Goal: Task Accomplishment & Management: Use online tool/utility

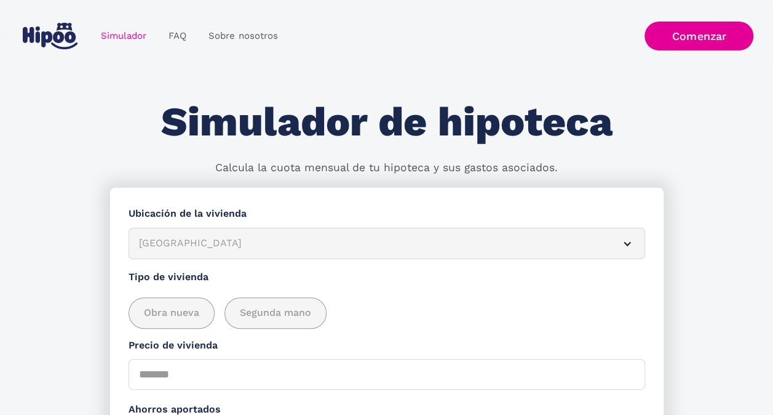
click at [222, 251] on div "[GEOGRAPHIC_DATA]" at bounding box center [372, 243] width 466 height 15
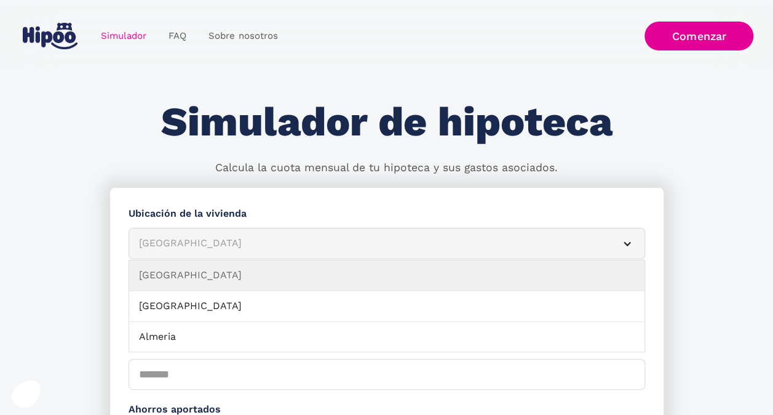
click at [208, 239] on div "[GEOGRAPHIC_DATA]" at bounding box center [372, 243] width 466 height 15
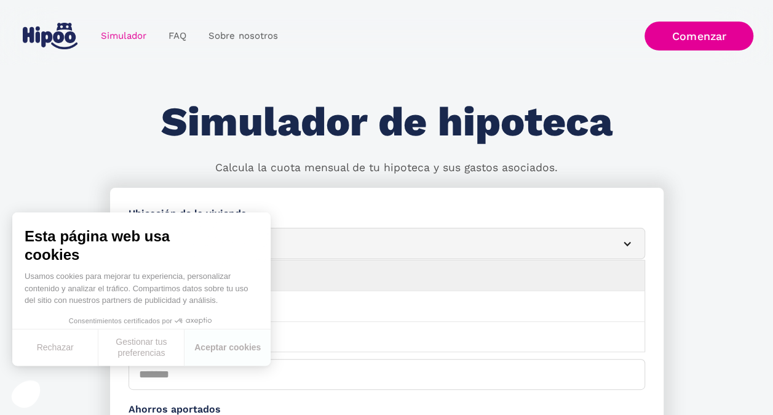
click at [626, 244] on div "Simulador Form" at bounding box center [628, 244] width 10 height 10
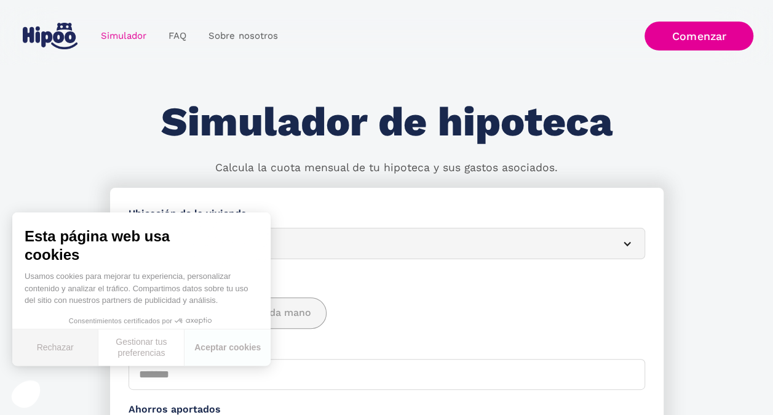
click at [62, 345] on button "Rechazar" at bounding box center [55, 347] width 86 height 36
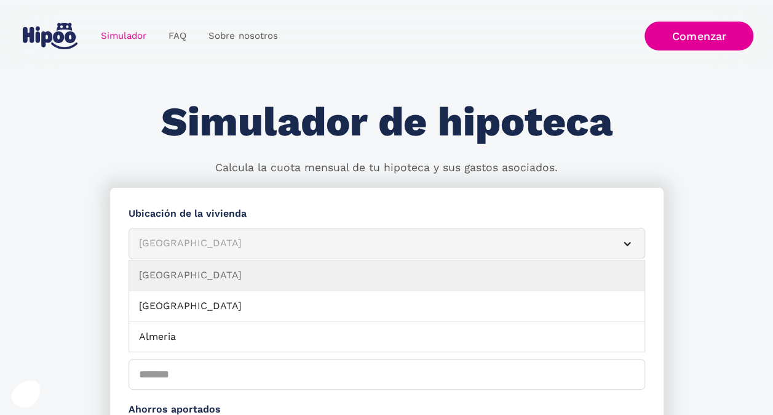
click at [180, 241] on div "[GEOGRAPHIC_DATA]" at bounding box center [372, 243] width 466 height 15
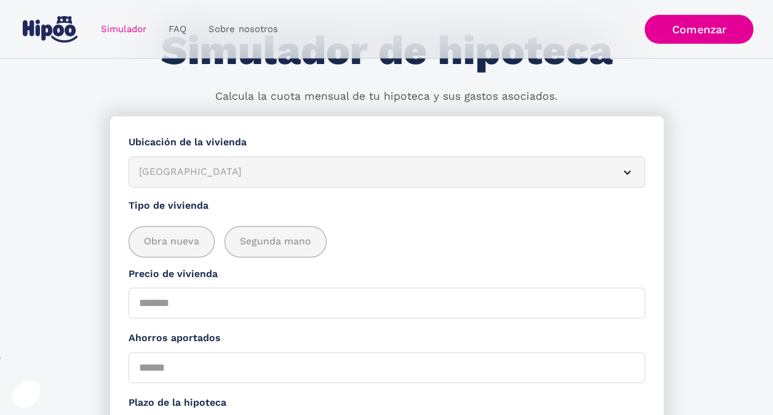
scroll to position [68, 0]
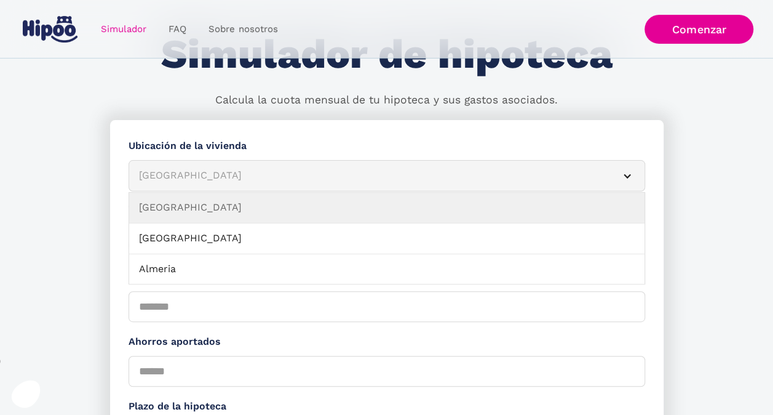
click at [151, 166] on article "[GEOGRAPHIC_DATA]" at bounding box center [387, 175] width 517 height 31
click at [206, 177] on div "[GEOGRAPHIC_DATA]" at bounding box center [372, 175] width 466 height 15
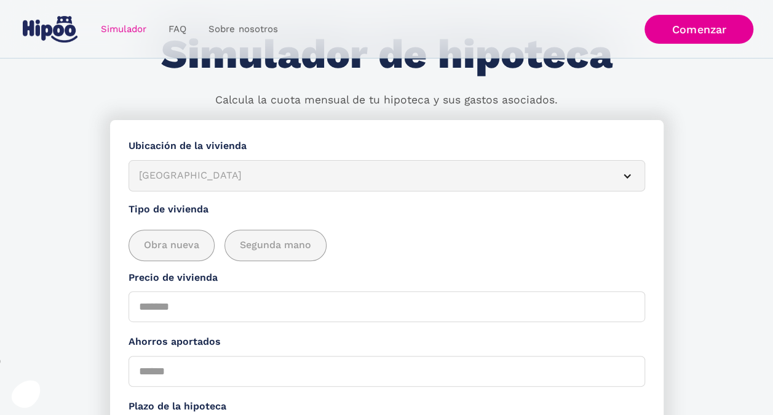
click at [271, 250] on span "Segunda mano" at bounding box center [275, 245] width 71 height 15
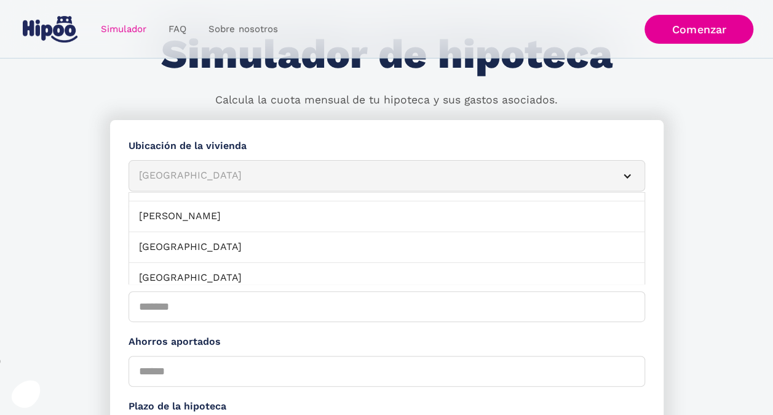
scroll to position [80, 0]
click at [503, 210] on link "[GEOGRAPHIC_DATA]" at bounding box center [387, 219] width 516 height 31
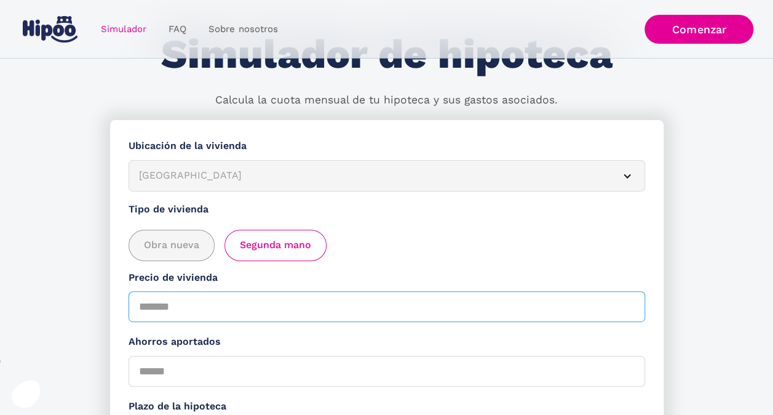
click at [215, 313] on input "Precio de vivienda" at bounding box center [387, 306] width 517 height 31
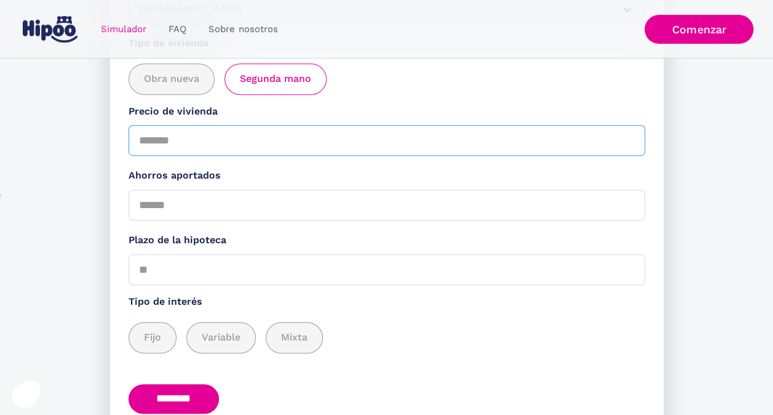
scroll to position [236, 0]
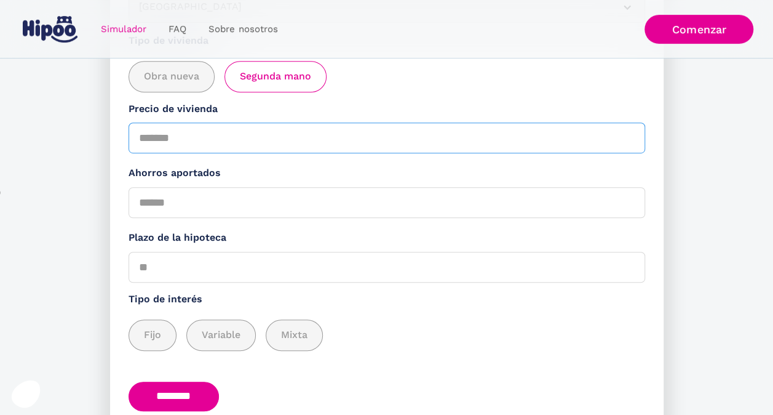
type input "******"
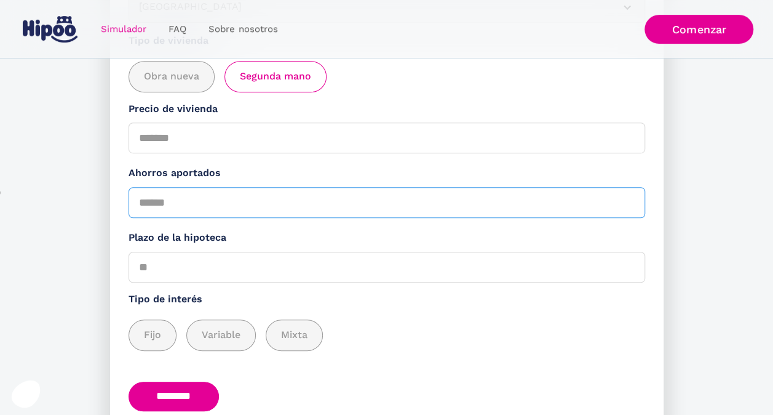
click at [188, 210] on input "Ahorros aportados" at bounding box center [387, 202] width 517 height 31
type input "*****"
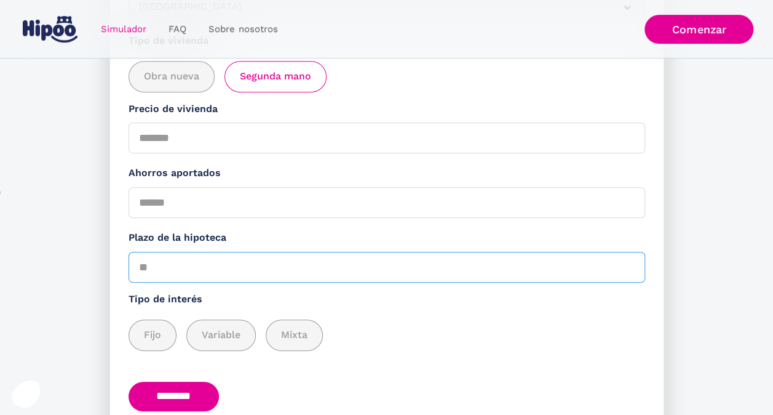
click at [190, 276] on input "Plazo de la hipoteca" at bounding box center [387, 267] width 517 height 31
type input "**"
click at [219, 340] on span "Variable" at bounding box center [221, 334] width 39 height 15
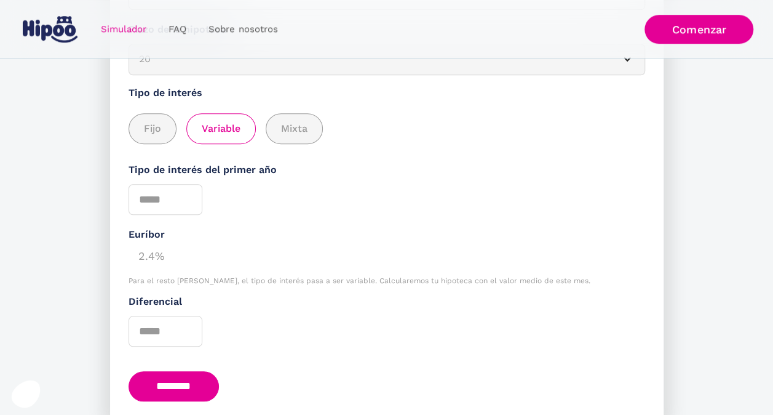
scroll to position [497, 0]
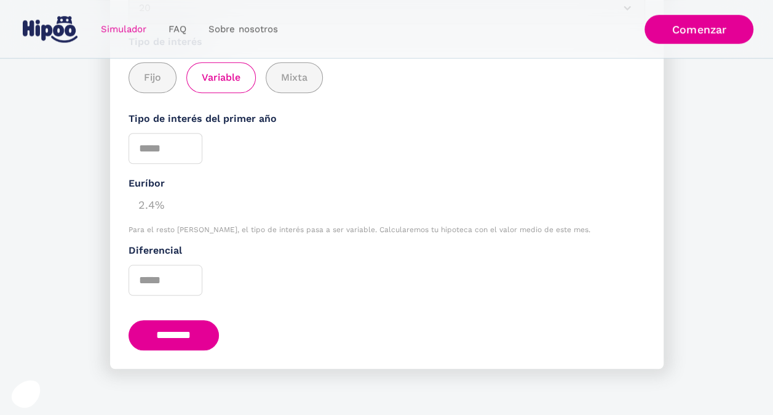
click at [178, 326] on input "********" at bounding box center [174, 335] width 91 height 30
click at [167, 146] on input "Tipo de interés del primer año" at bounding box center [166, 148] width 74 height 31
click at [186, 144] on input "*" at bounding box center [166, 148] width 74 height 31
click at [187, 144] on input "*" at bounding box center [166, 148] width 74 height 31
type input "*"
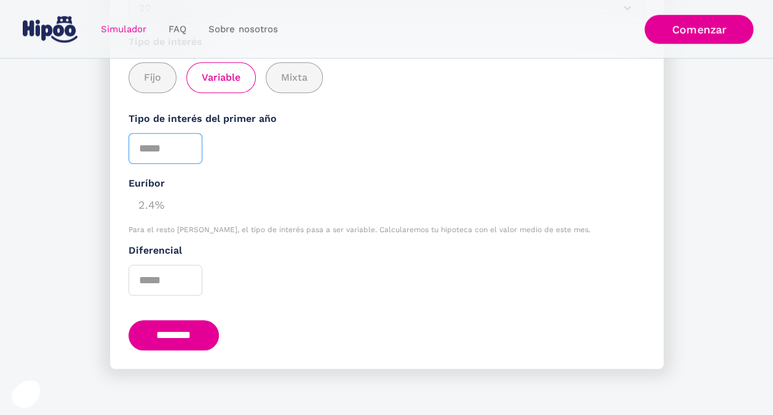
click at [187, 153] on input "*" at bounding box center [166, 148] width 74 height 31
click at [175, 341] on input "********" at bounding box center [174, 335] width 91 height 30
type input "*"
click at [181, 343] on input "********" at bounding box center [174, 335] width 91 height 30
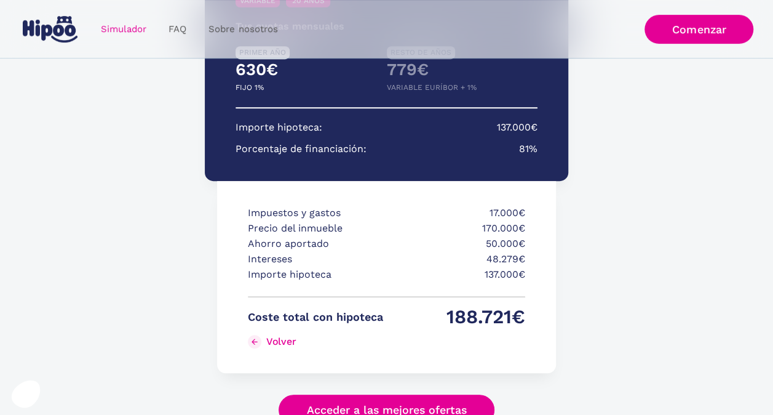
scroll to position [246, 0]
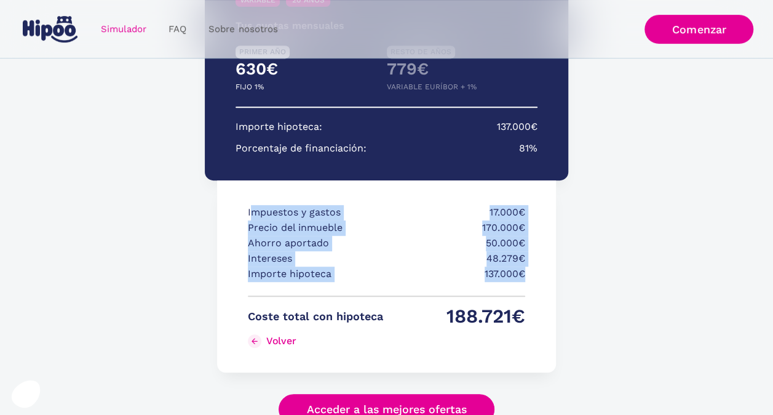
drag, startPoint x: 253, startPoint y: 210, endPoint x: 532, endPoint y: 276, distance: 285.7
click at [532, 276] on div "Impuestos y gastos 17.000€ Precio del inmueble 170.000€ Ahorro aportado 50.000€…" at bounding box center [386, 276] width 338 height 192
copy div "mpuestos y gastos 17.000€ Precio del inmueble 170.000€ Ahorro aportado 50.000€ …"
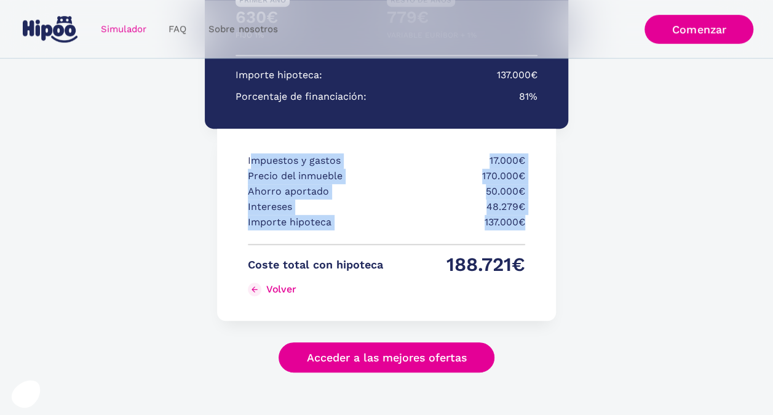
scroll to position [300, 0]
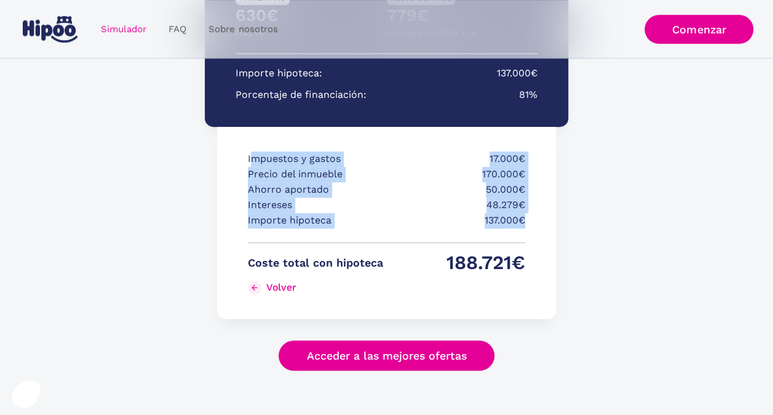
click at [331, 358] on link "Acceder a las mejores ofertas" at bounding box center [387, 355] width 217 height 30
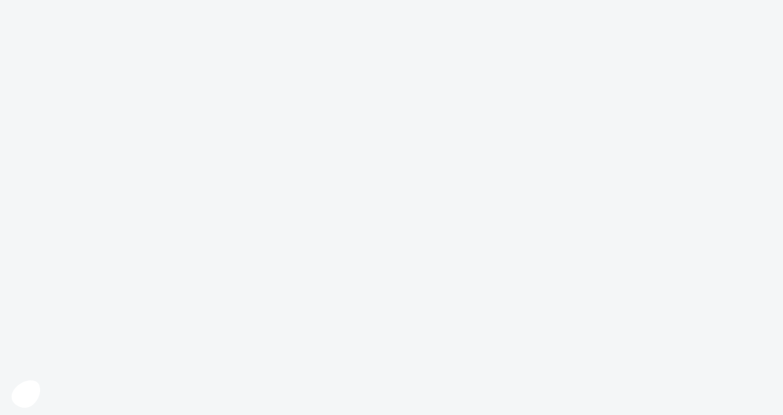
click at [62, 398] on body at bounding box center [391, 207] width 783 height 415
